Goal: Navigation & Orientation: Find specific page/section

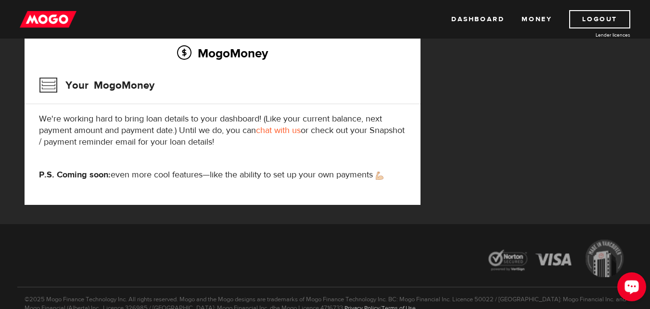
click at [632, 288] on icon "Open LiveChat chat widget" at bounding box center [632, 286] width 9 height 6
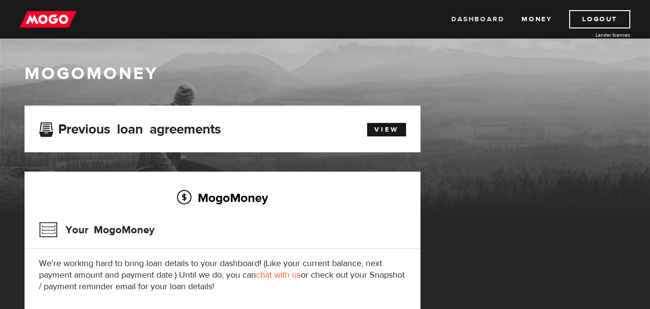
click at [479, 20] on link "Dashboard" at bounding box center [478, 19] width 53 height 18
click at [393, 128] on link "View" at bounding box center [386, 129] width 39 height 13
